Goal: Information Seeking & Learning: Compare options

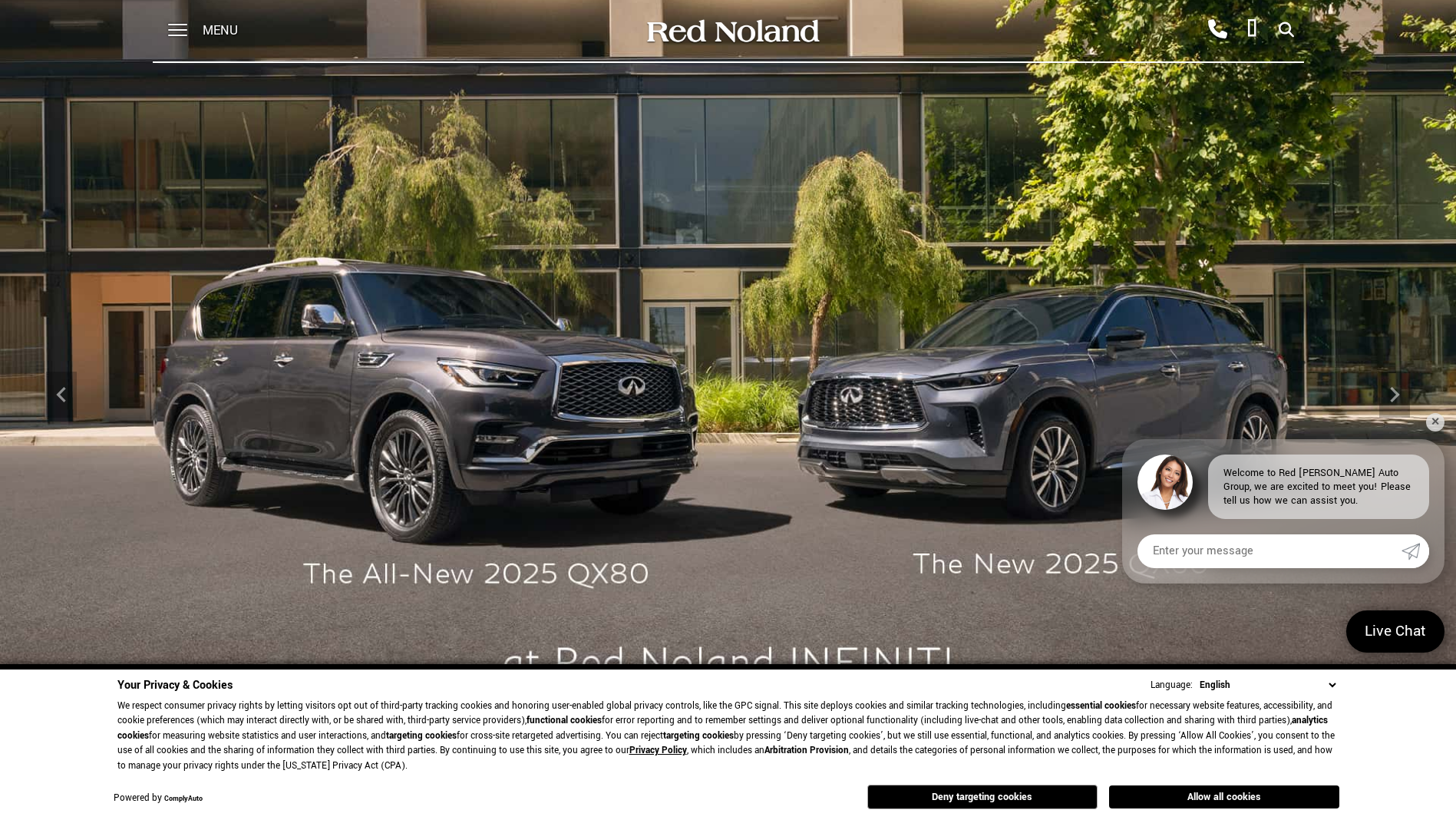
click at [212, 25] on span "Menu" at bounding box center [221, 30] width 35 height 61
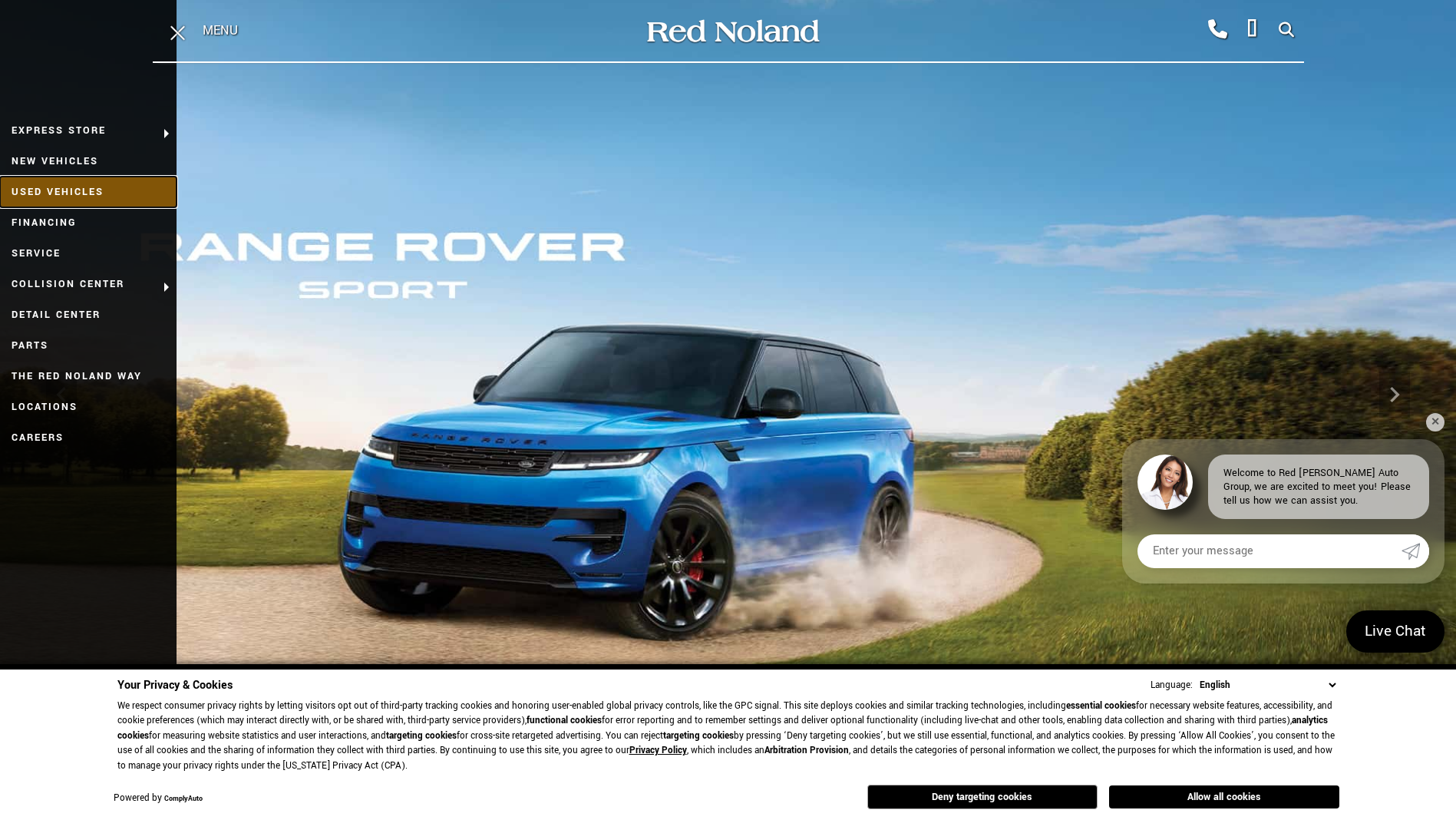
click at [66, 185] on link "Used Vehicles" at bounding box center [88, 192] width 177 height 31
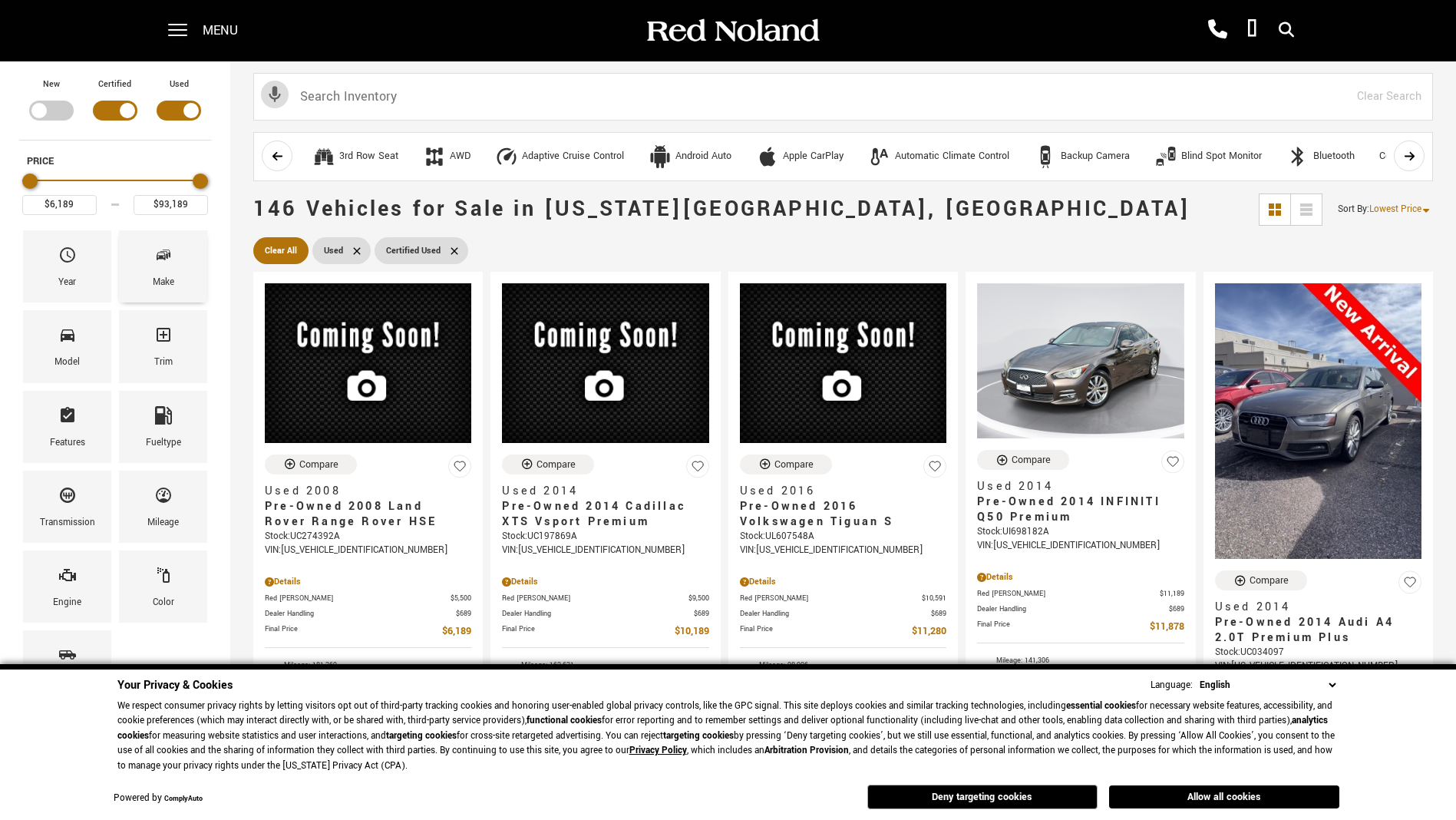
click at [156, 264] on icon "Make" at bounding box center [163, 255] width 18 height 18
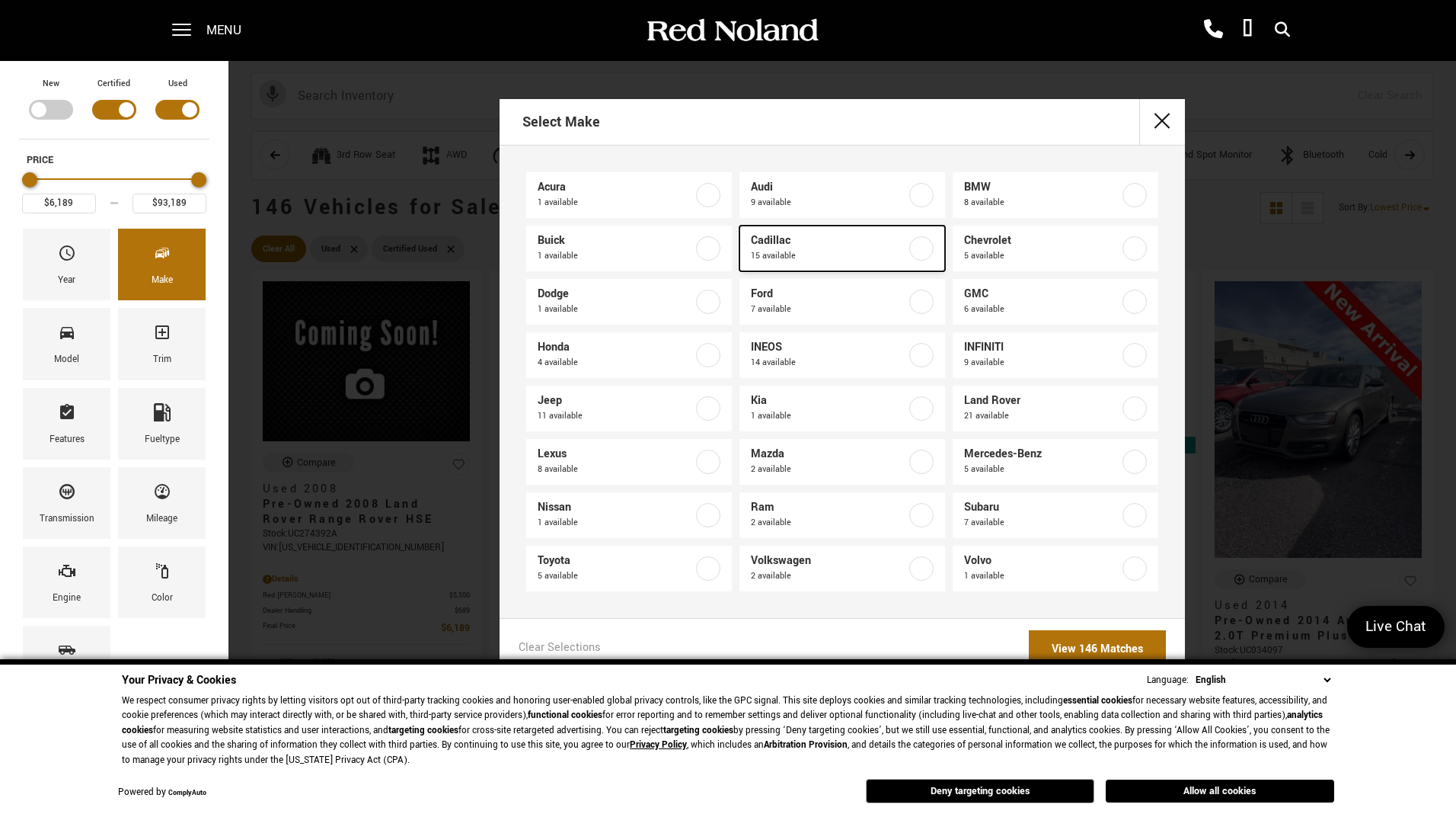
click at [811, 245] on span "Cadillac" at bounding box center [829, 240] width 156 height 15
type input "$10,189"
checkbox input "true"
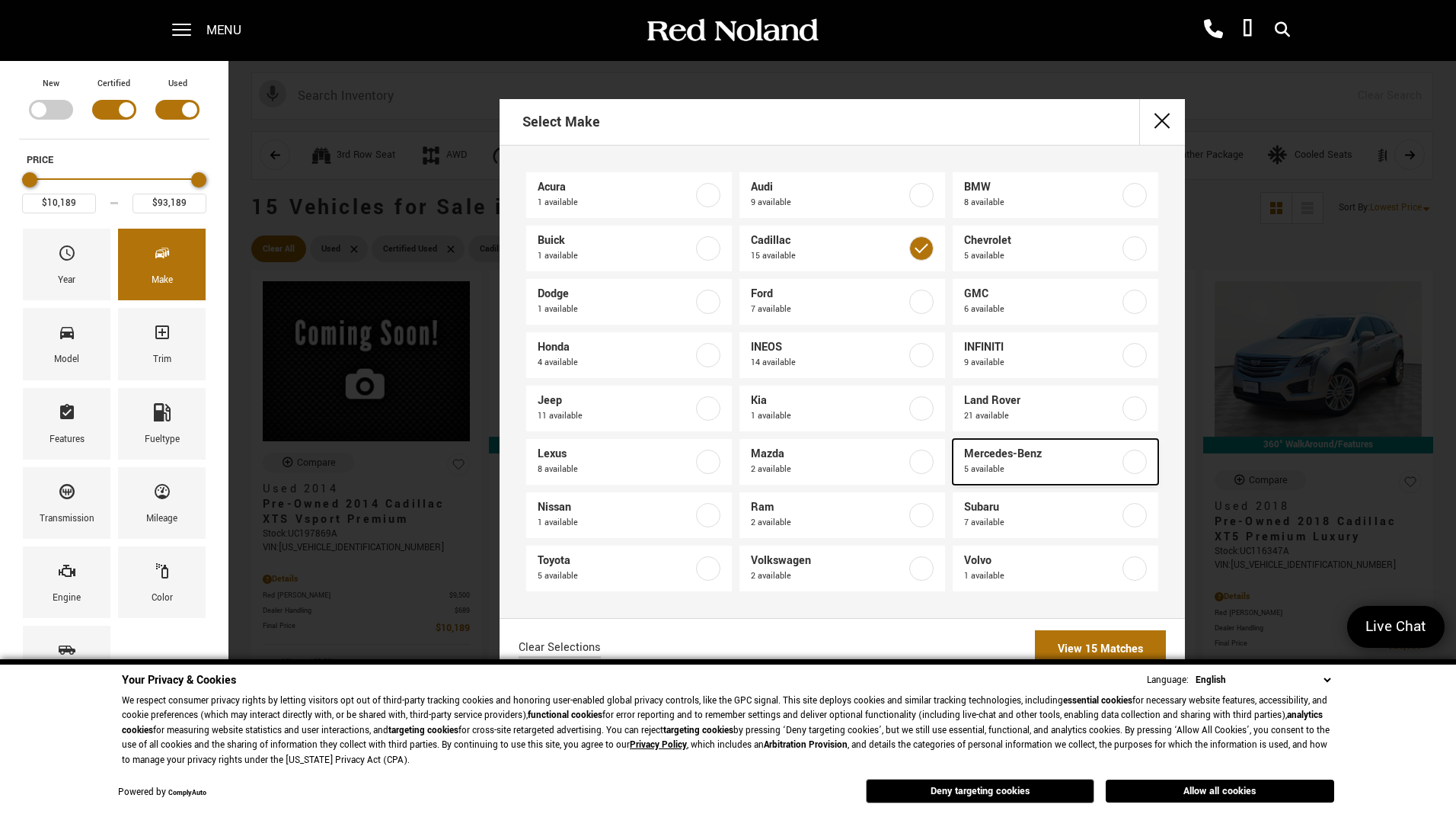
click at [1138, 463] on label at bounding box center [1134, 462] width 24 height 24
checkbox input "true"
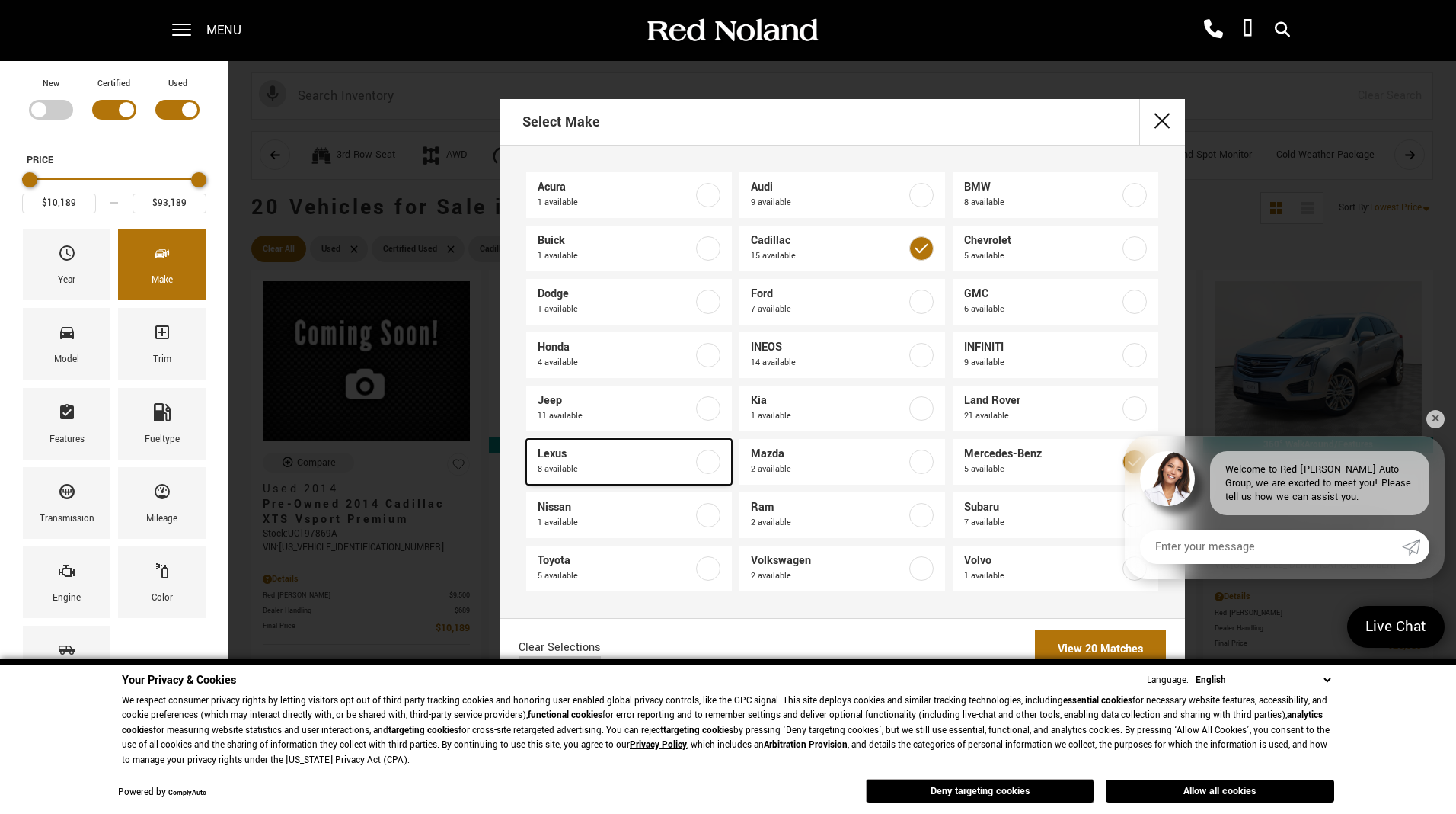
click at [707, 458] on label at bounding box center [708, 462] width 24 height 24
checkbox input "true"
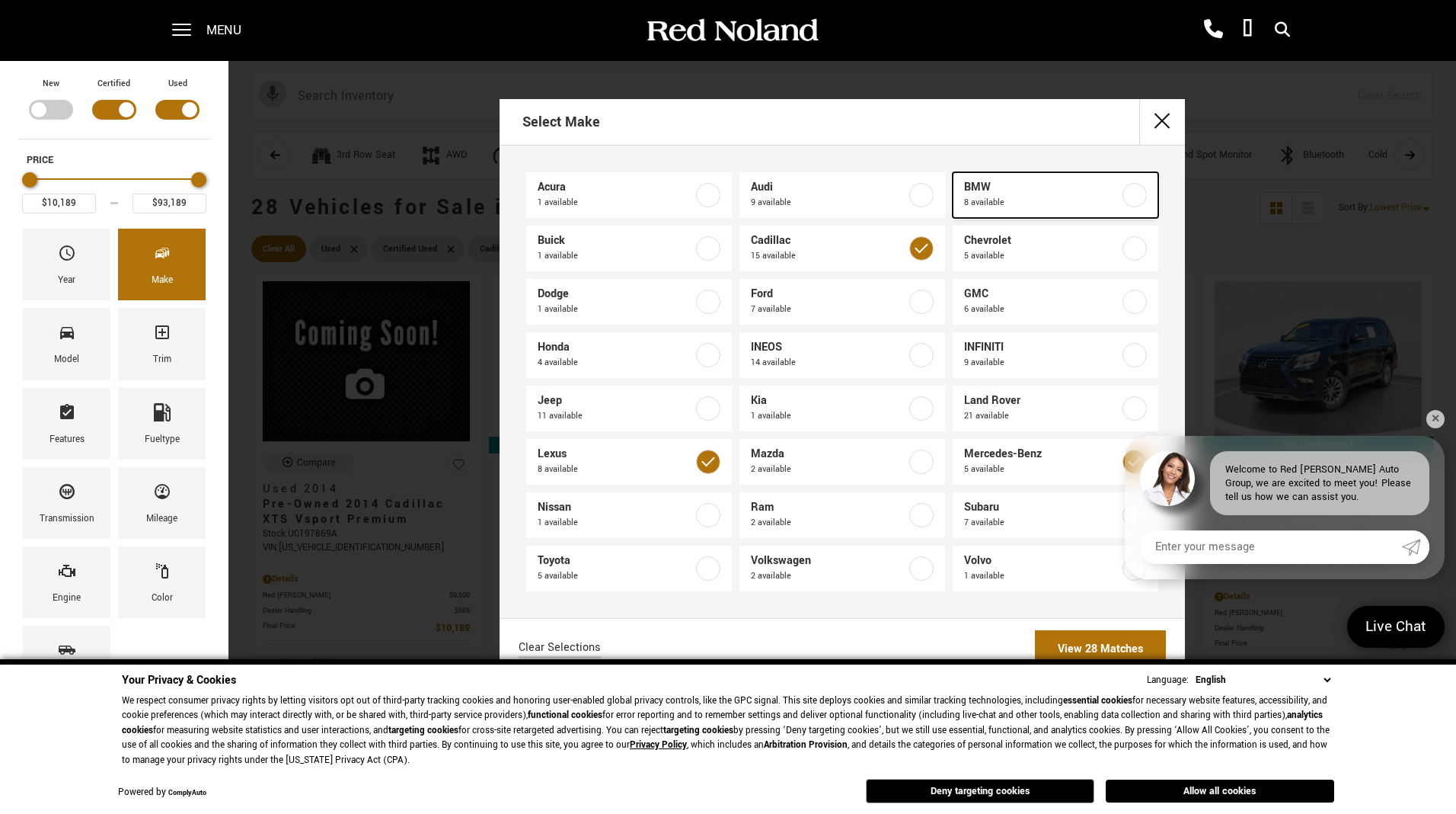
click at [1134, 194] on label at bounding box center [1134, 194] width 24 height 24
checkbox input "true"
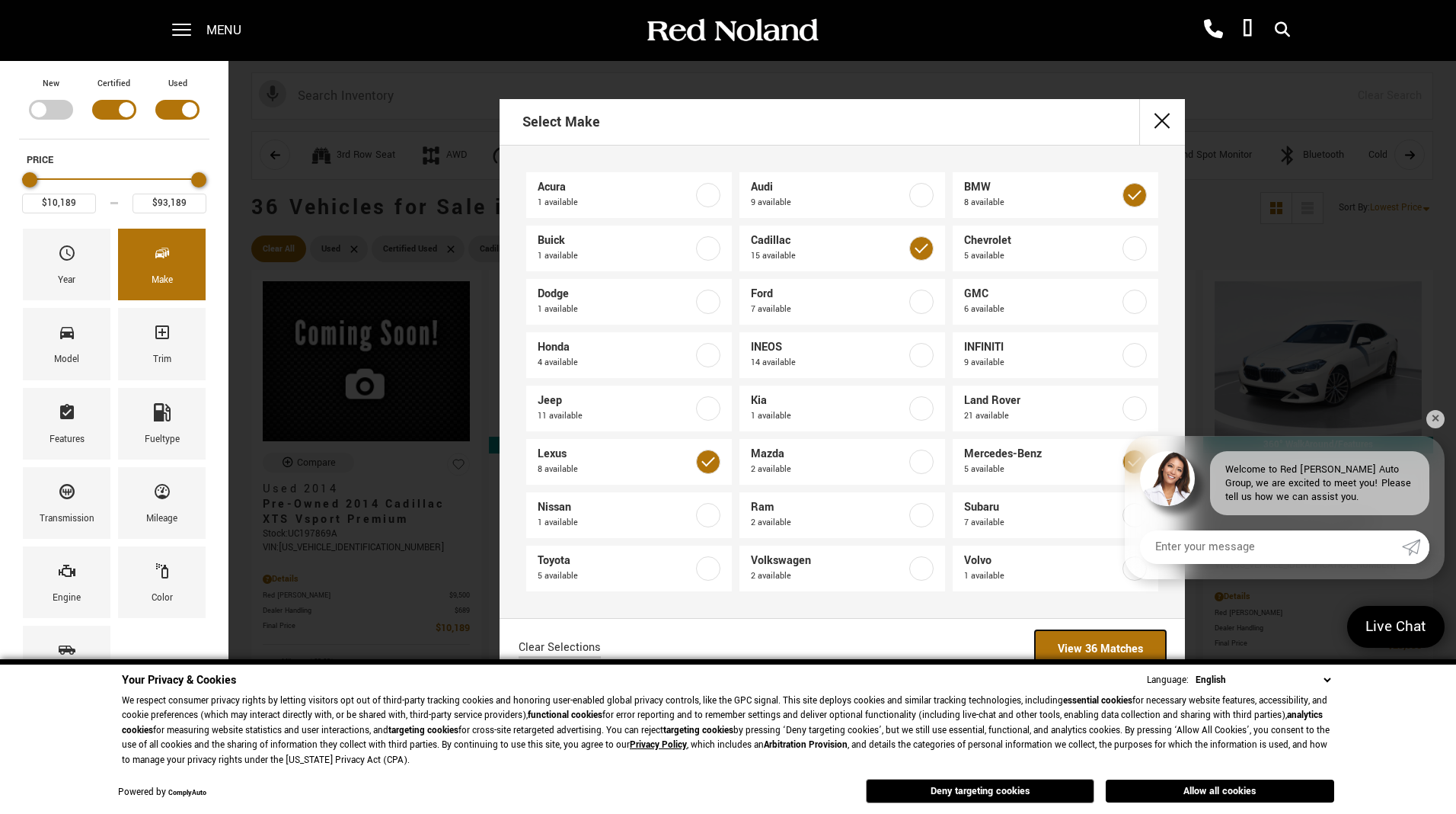
click at [1111, 639] on link "View 36 Matches" at bounding box center [1100, 648] width 131 height 37
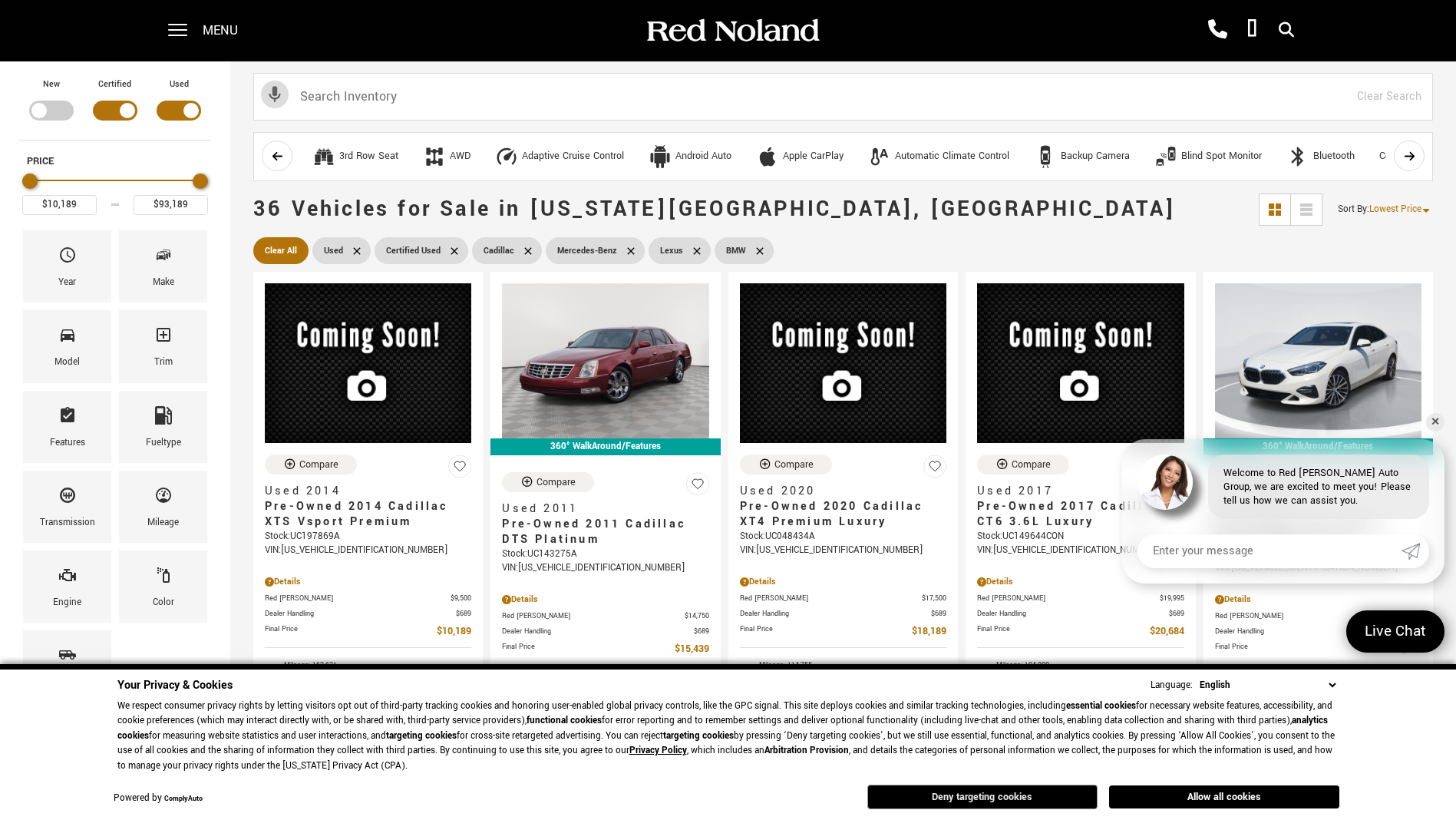
click at [1029, 802] on button "Deny targeting cookies" at bounding box center [982, 796] width 230 height 25
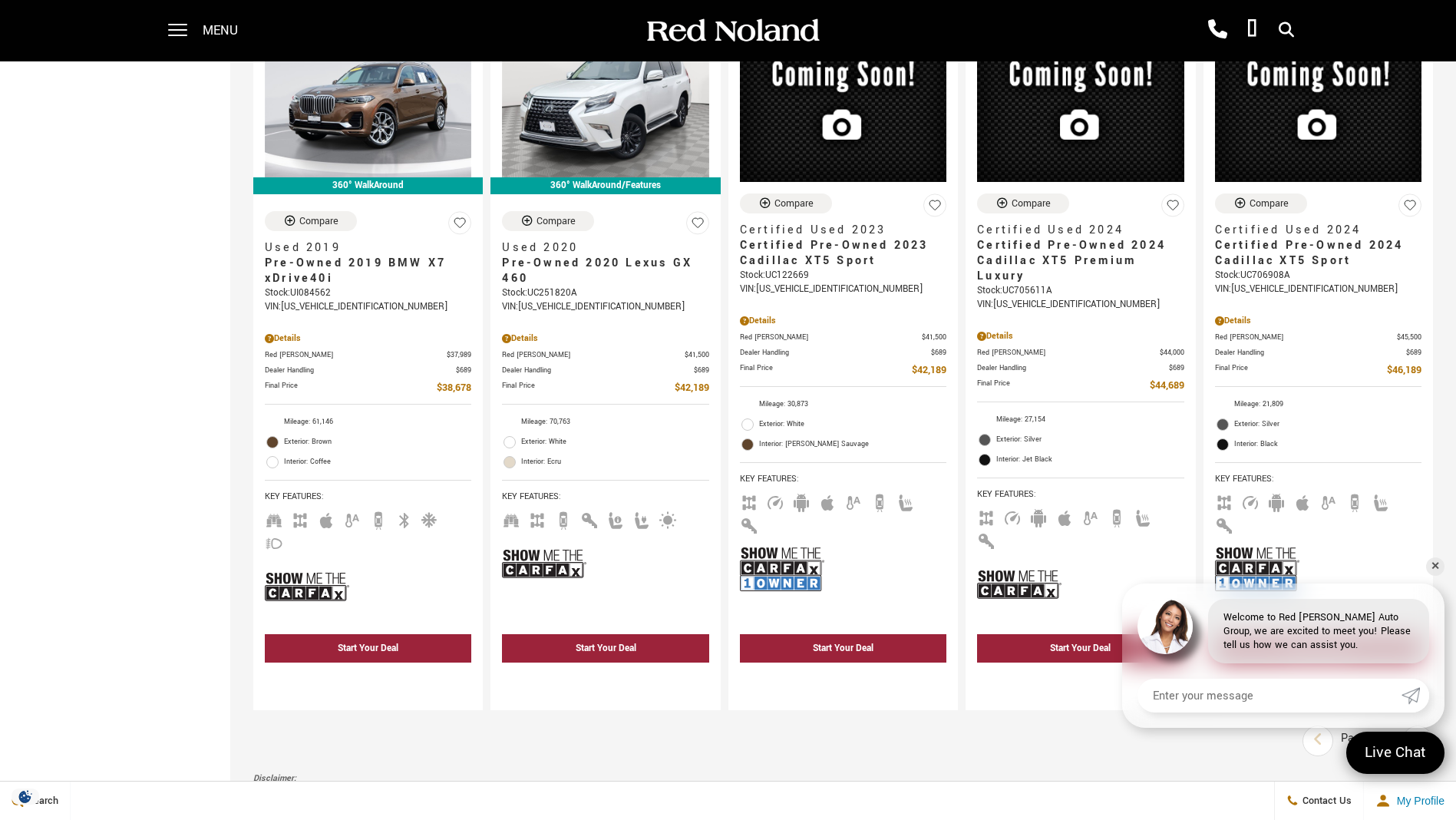
scroll to position [2694, 0]
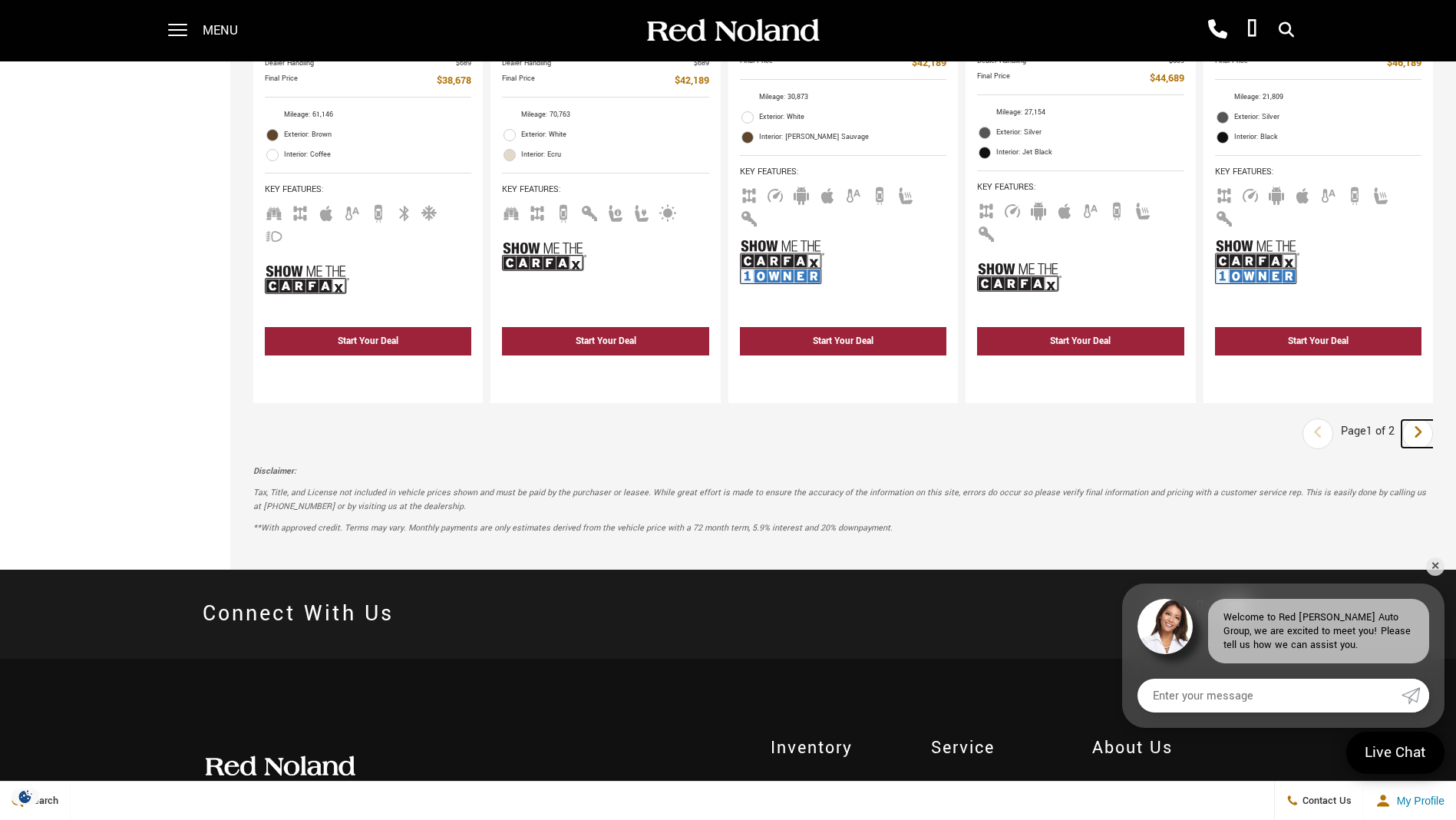
click at [1423, 420] on icon "next page" at bounding box center [1418, 431] width 10 height 25
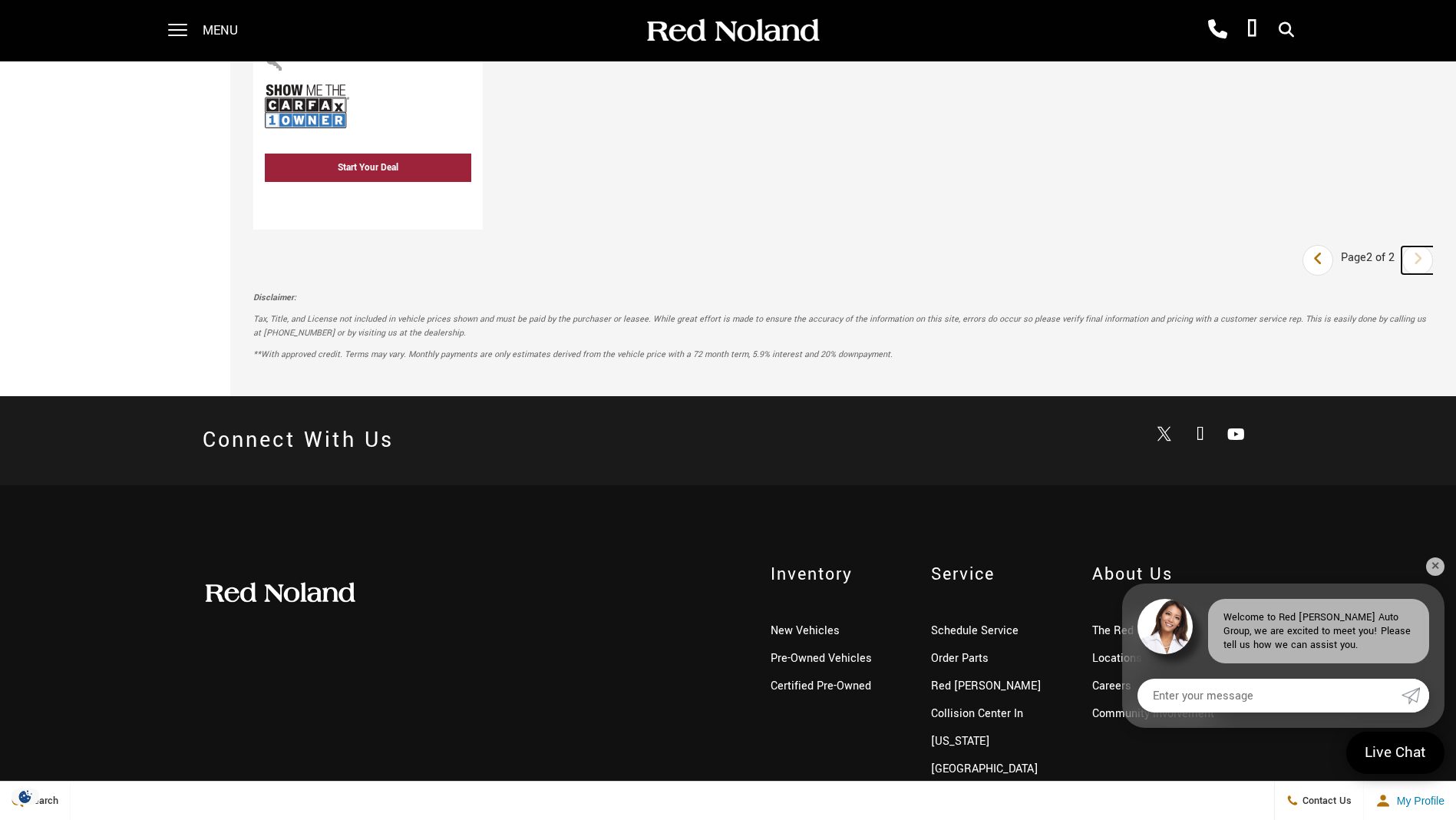
scroll to position [154, 0]
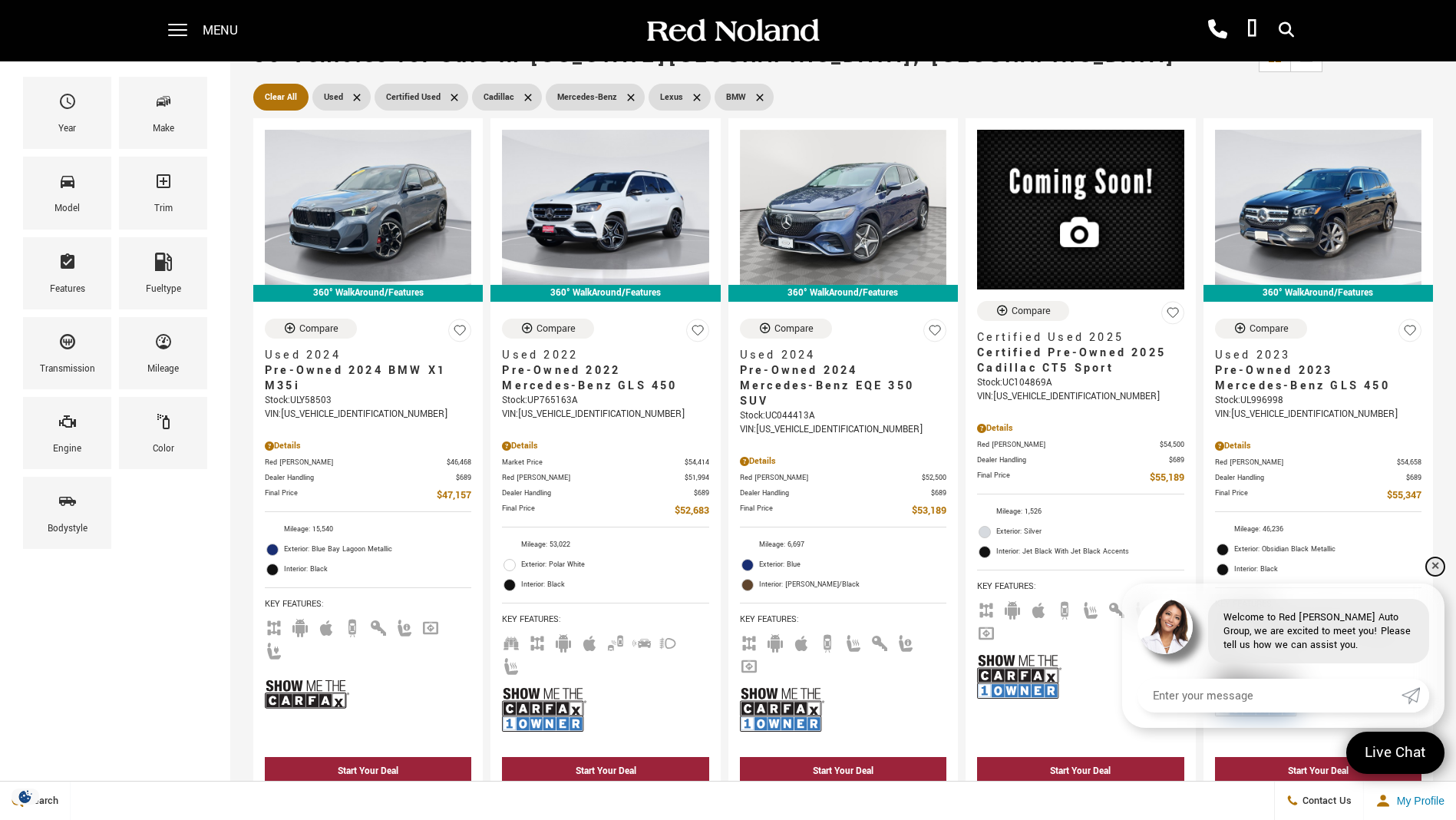
click at [1434, 564] on link "✕" at bounding box center [1435, 566] width 18 height 18
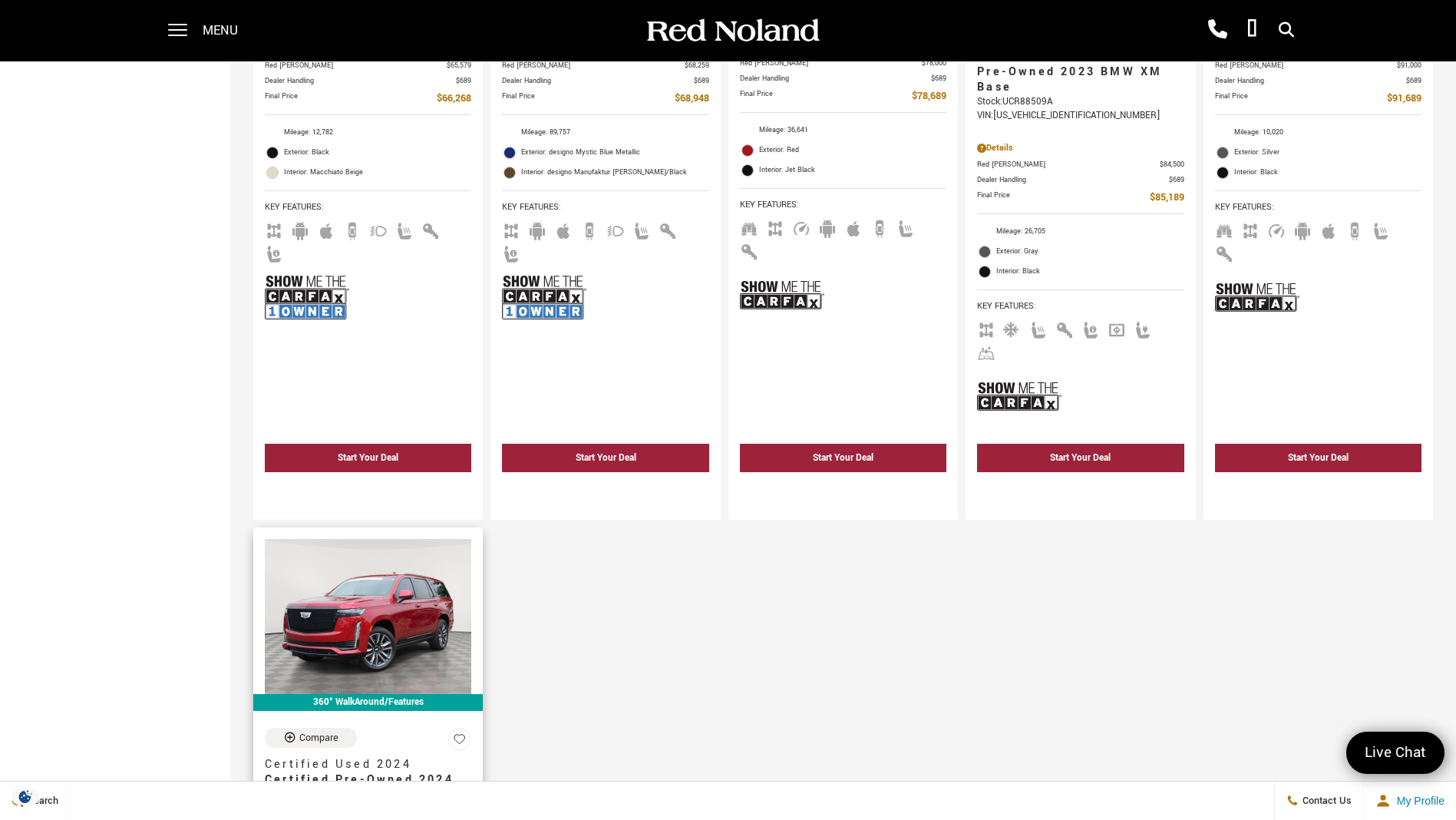
scroll to position [2226, 0]
